Goal: Task Accomplishment & Management: Manage account settings

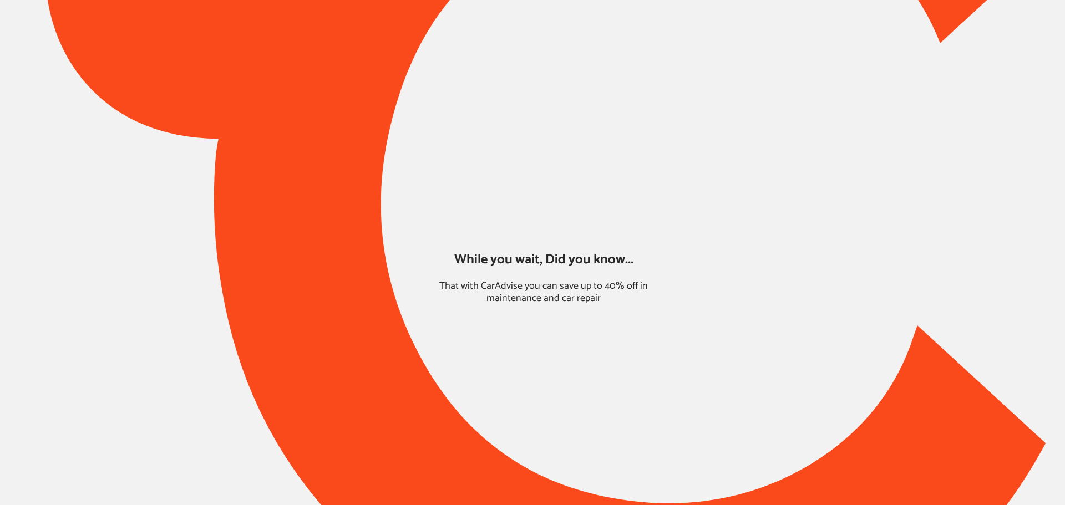
type input "*****"
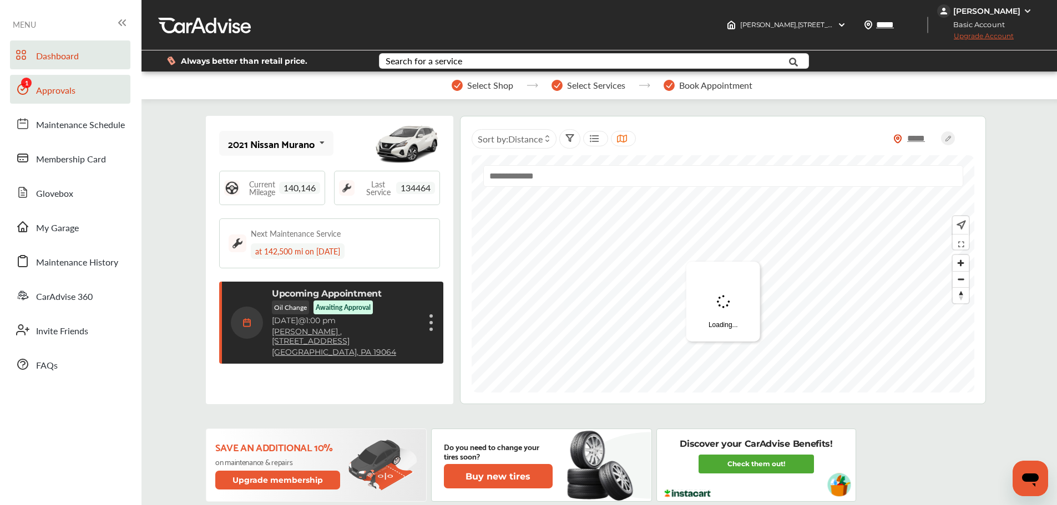
click at [38, 86] on span "Approvals" at bounding box center [55, 91] width 39 height 14
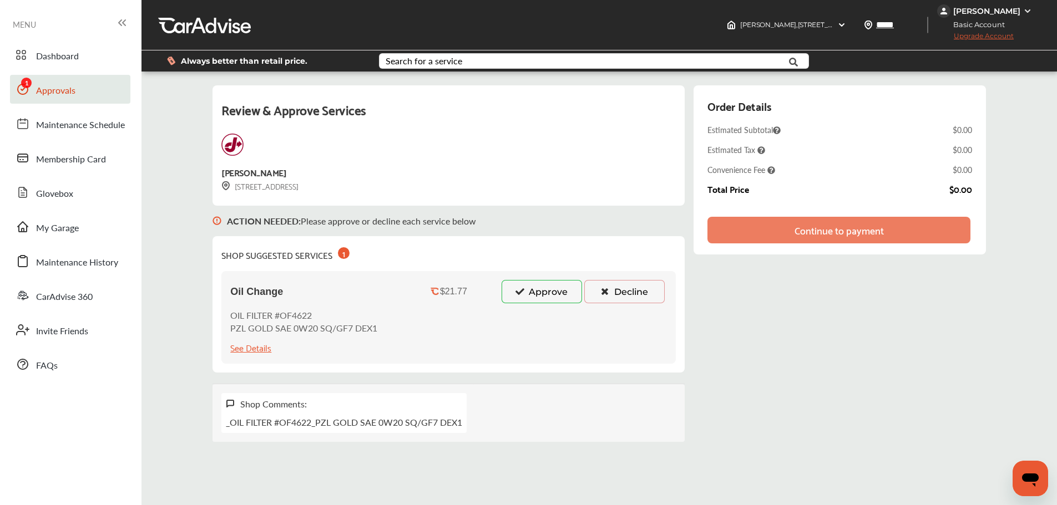
click at [549, 297] on button "Approve" at bounding box center [542, 291] width 80 height 23
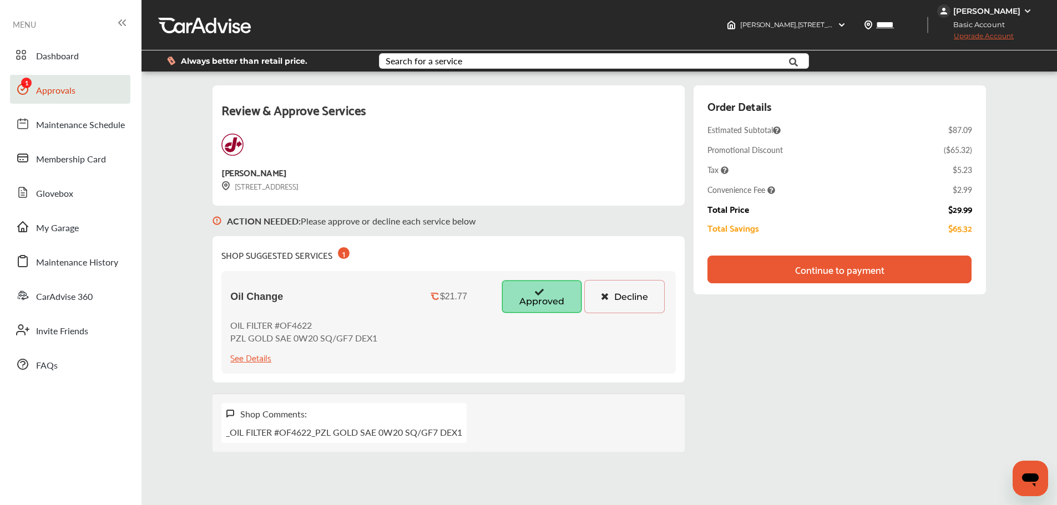
click at [799, 274] on div "Continue to payment" at bounding box center [839, 269] width 89 height 11
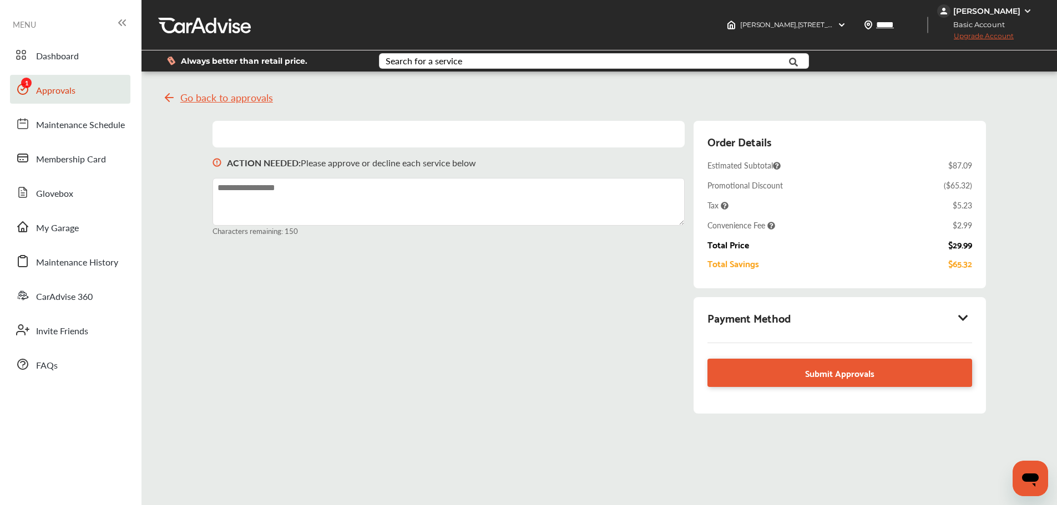
click at [962, 318] on icon at bounding box center [963, 317] width 13 height 11
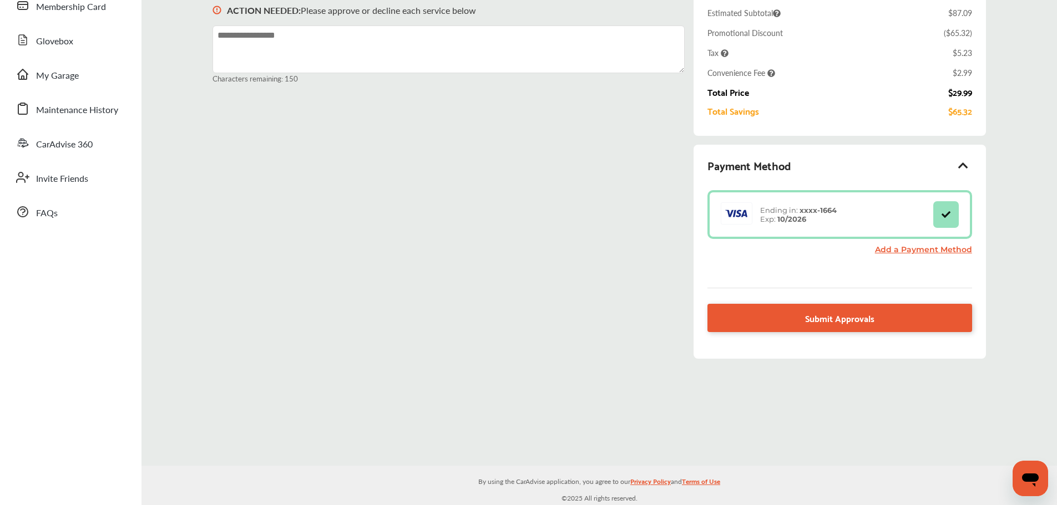
scroll to position [154, 0]
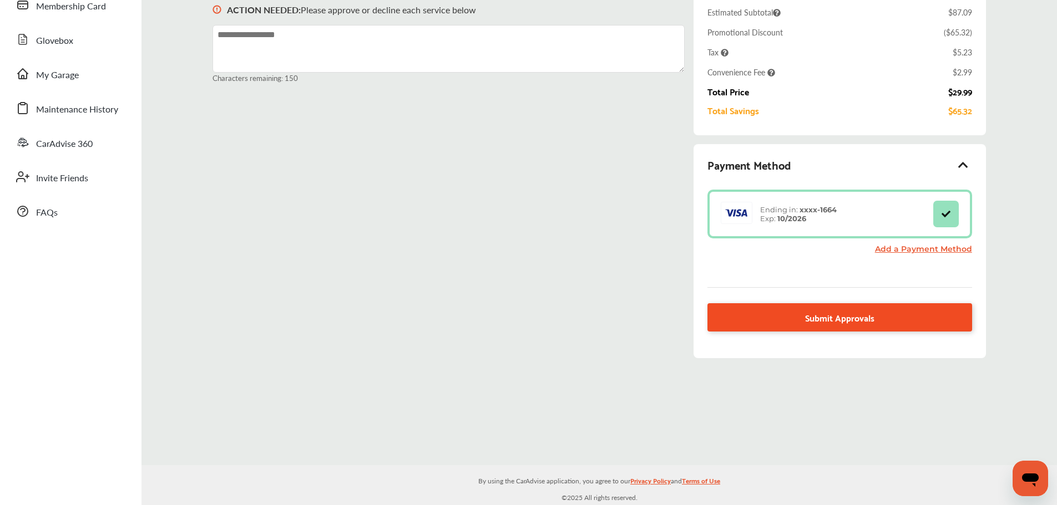
click at [763, 316] on link "Submit Approvals" at bounding box center [839, 317] width 264 height 28
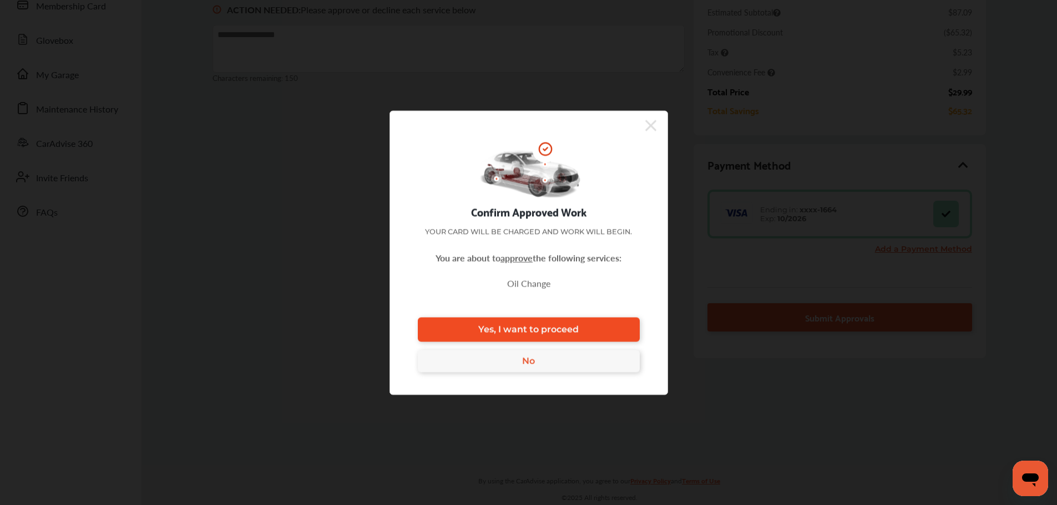
click at [595, 330] on link "Yes, I want to proceed" at bounding box center [529, 329] width 222 height 24
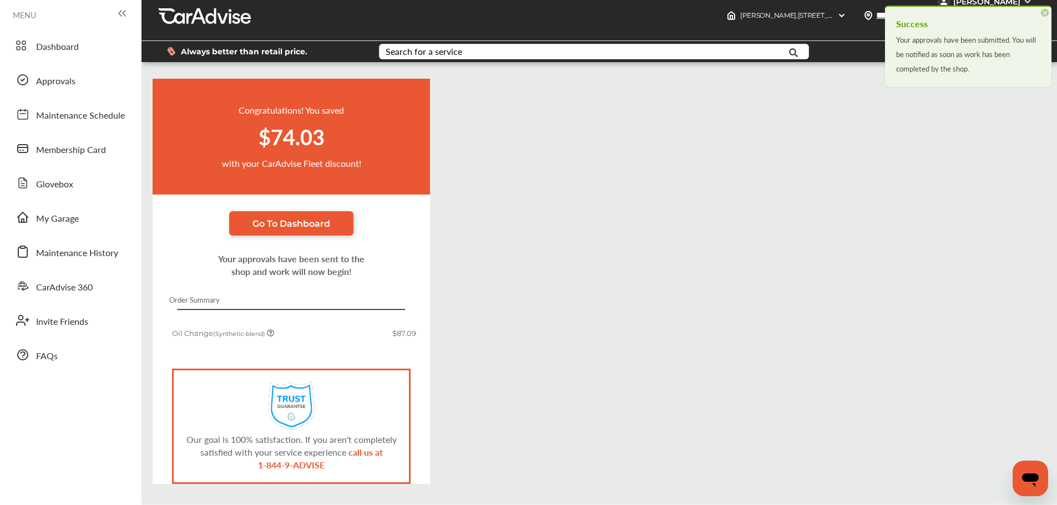
scroll to position [48, 0]
